Goal: Information Seeking & Learning: Learn about a topic

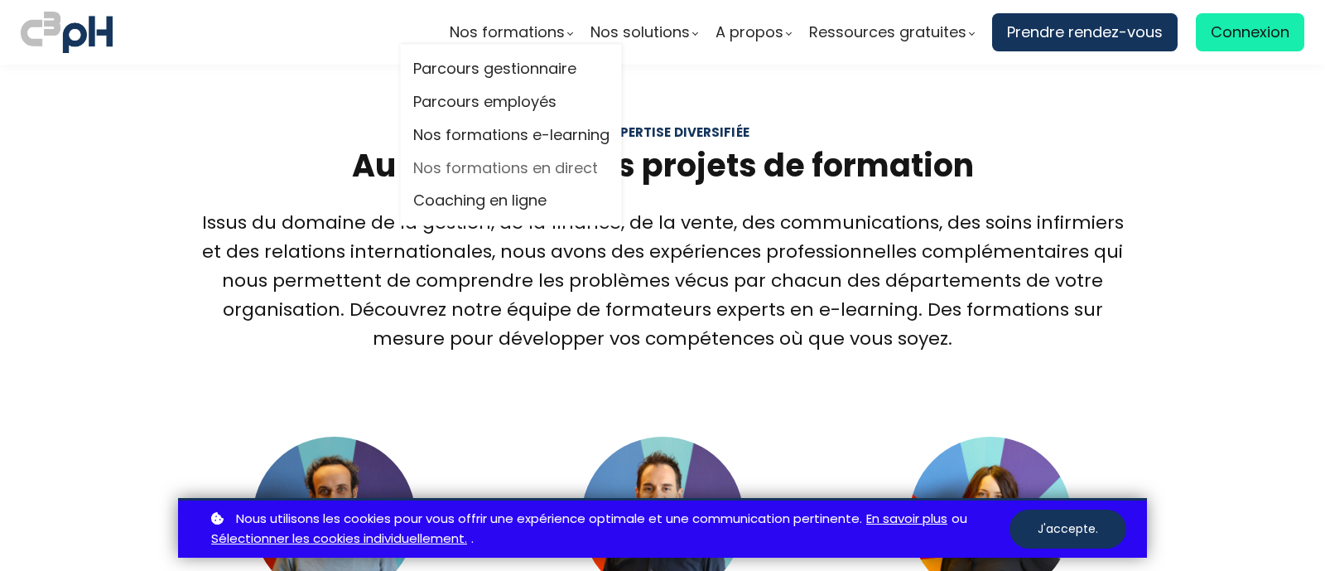
scroll to position [1242, 0]
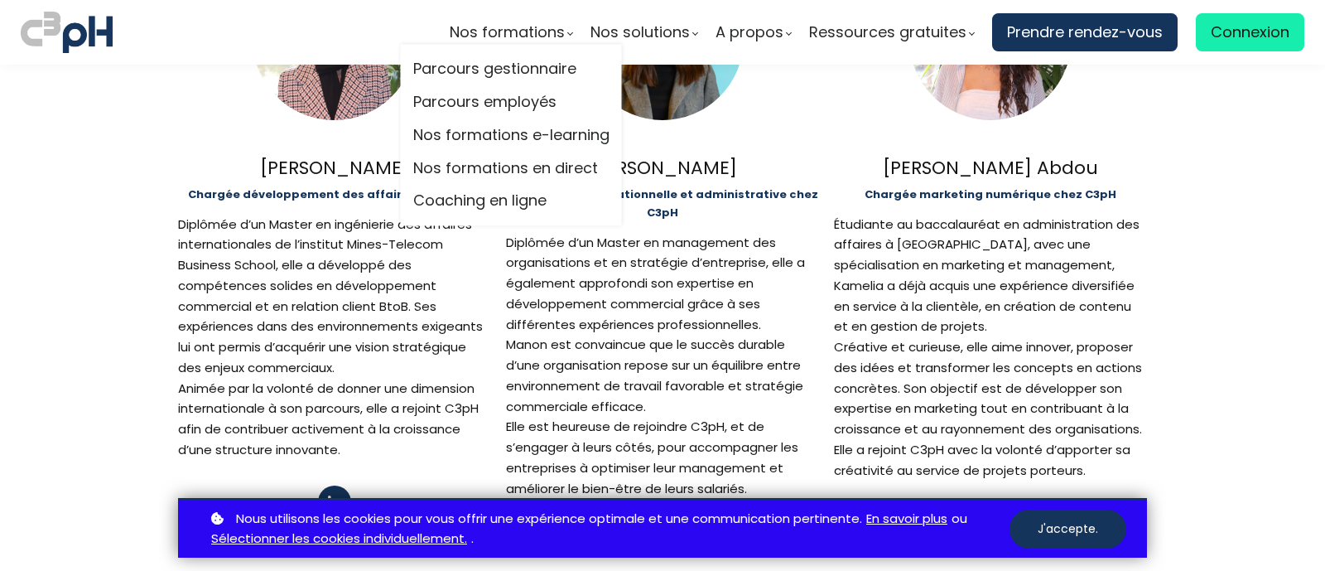
click at [455, 76] on link "Parcours gestionnaire" at bounding box center [511, 69] width 196 height 25
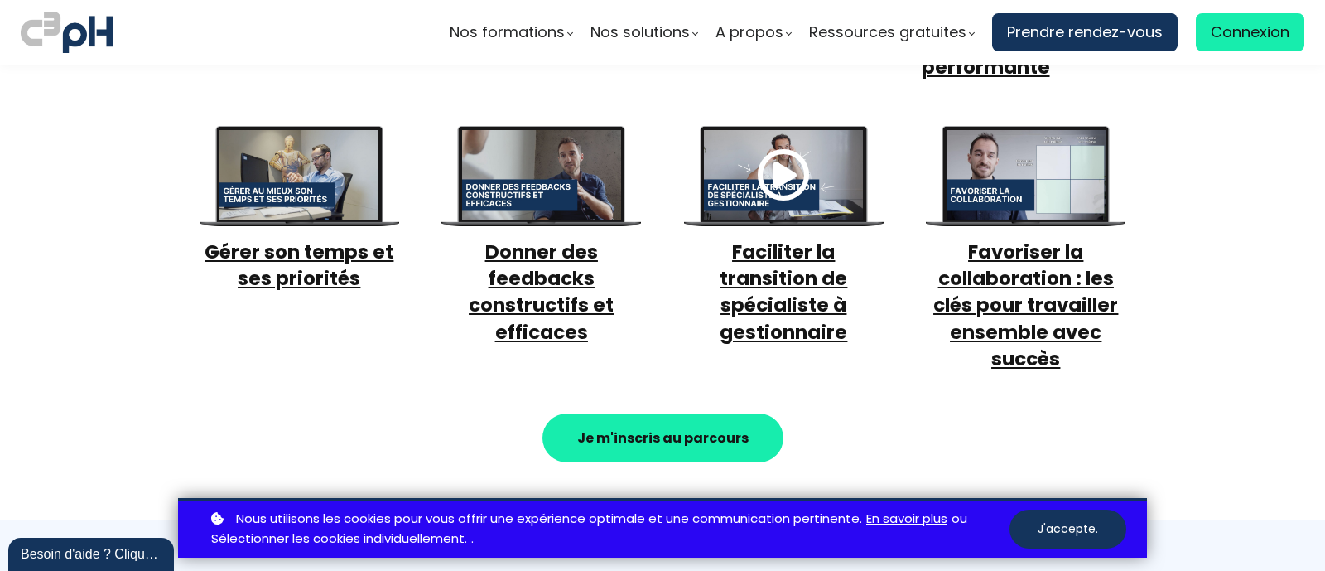
scroll to position [1038, 0]
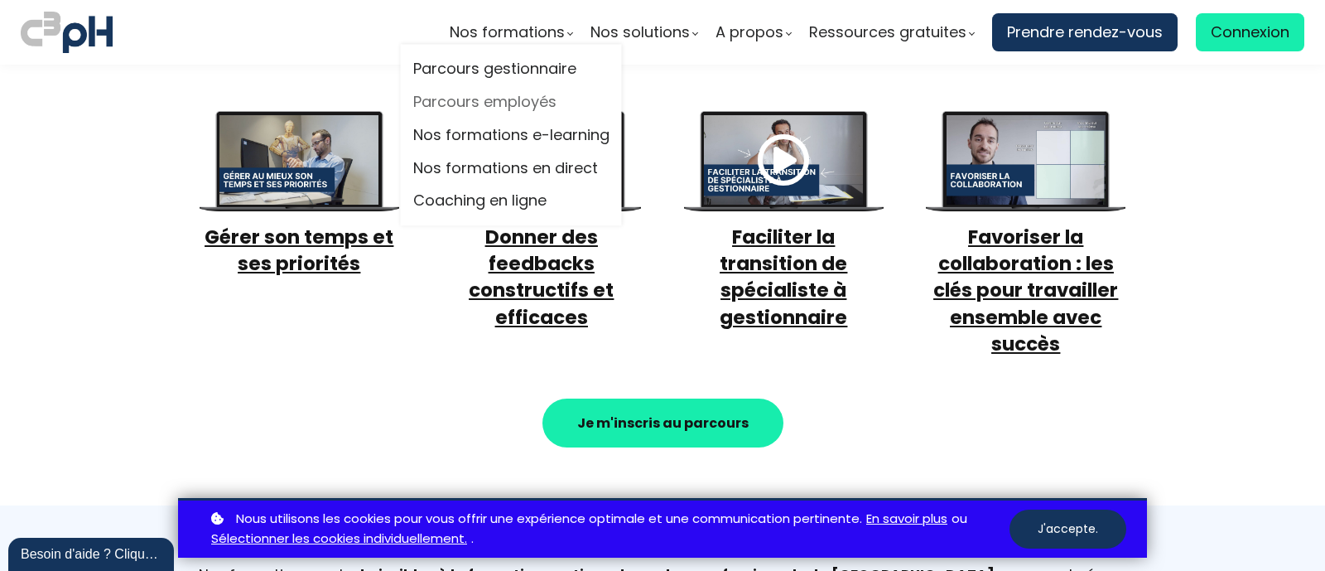
click at [518, 101] on link "Parcours employés" at bounding box center [511, 102] width 196 height 25
